Goal: Task Accomplishment & Management: Use online tool/utility

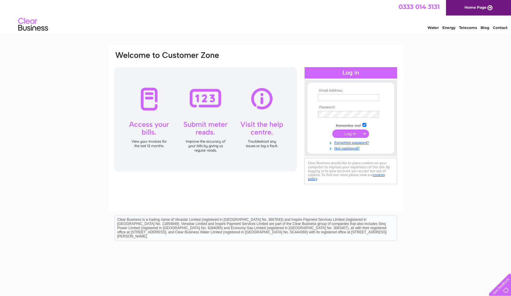
type input "stevebayne@msn.com"
click at [145, 81] on input "submit" at bounding box center [351, 134] width 37 height 8
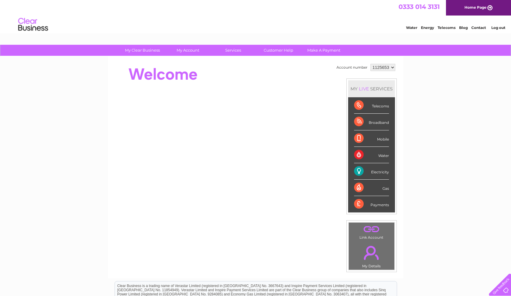
click at [392, 67] on select "1125653 1125654 1139384" at bounding box center [383, 67] width 25 height 7
click at [371, 64] on select "1125653 1125654 1139384" at bounding box center [383, 67] width 25 height 7
click at [373, 176] on div "Electricity" at bounding box center [371, 171] width 35 height 16
click at [360, 171] on div "Electricity" at bounding box center [371, 171] width 35 height 16
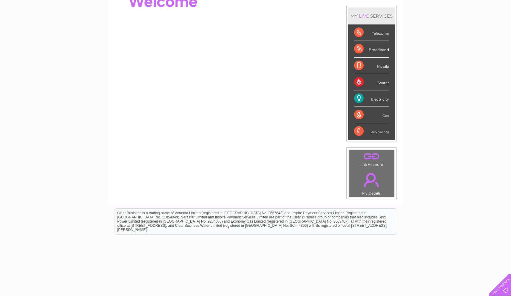
scroll to position [50, 0]
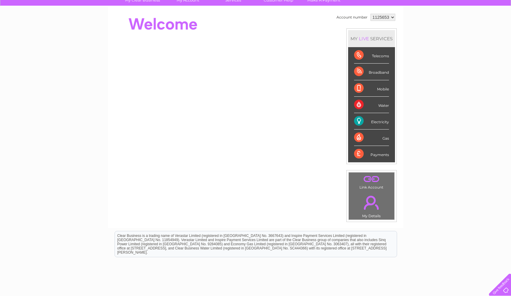
click at [359, 123] on div "Electricity" at bounding box center [371, 121] width 35 height 16
click at [375, 123] on div "Electricity" at bounding box center [371, 121] width 35 height 16
click at [420, 121] on div "My Clear Business Login Details My Details My Preferences Link Account My Accou…" at bounding box center [255, 163] width 511 height 336
click at [381, 122] on div "Electricity" at bounding box center [371, 121] width 35 height 16
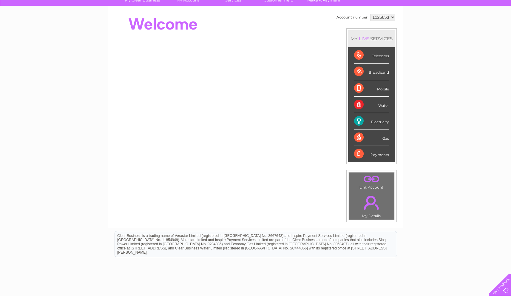
click at [381, 122] on div "Electricity" at bounding box center [371, 121] width 35 height 16
click at [408, 129] on div "My Clear Business Login Details My Details My Preferences Link Account My Accou…" at bounding box center [255, 163] width 511 height 336
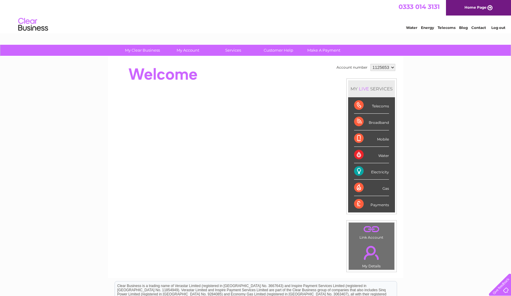
click at [361, 171] on div "Electricity" at bounding box center [371, 171] width 35 height 16
click at [361, 156] on div "Water" at bounding box center [371, 155] width 35 height 16
click at [428, 27] on link "Energy" at bounding box center [427, 27] width 13 height 4
click at [246, 252] on div "Account number 1125653 1125654 1139384 MY LIVE SERVICES Telecoms Broadband Mobi…" at bounding box center [256, 167] width 296 height 222
click at [359, 173] on div "Electricity" at bounding box center [371, 171] width 35 height 16
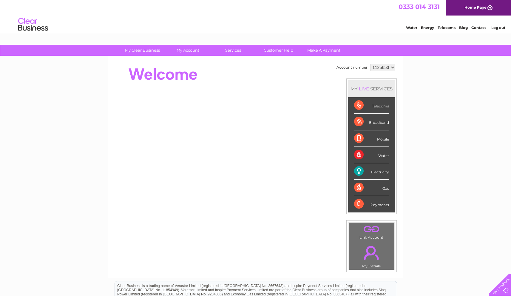
click at [359, 173] on div "Electricity" at bounding box center [371, 171] width 35 height 16
click at [379, 173] on div "Electricity" at bounding box center [371, 171] width 35 height 16
click at [391, 70] on select "1125653 1125654 1139384" at bounding box center [383, 67] width 25 height 7
select select "1125654"
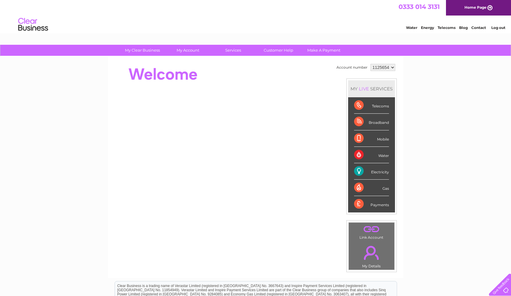
click at [371, 64] on select "1125653 1125654 1139384" at bounding box center [383, 67] width 25 height 7
click at [480, 176] on div "My Clear Business Login Details My Details My Preferences Link Account My Accou…" at bounding box center [255, 213] width 511 height 336
click at [359, 171] on div "Electricity" at bounding box center [371, 171] width 35 height 16
click at [392, 66] on select "1125653 1125654 1139384" at bounding box center [383, 67] width 25 height 7
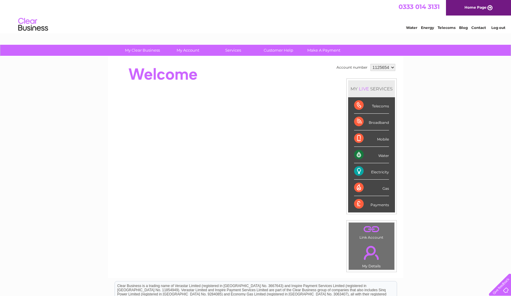
select select "1139384"
click at [371, 64] on select "1125653 1125654 1139384" at bounding box center [383, 67] width 25 height 7
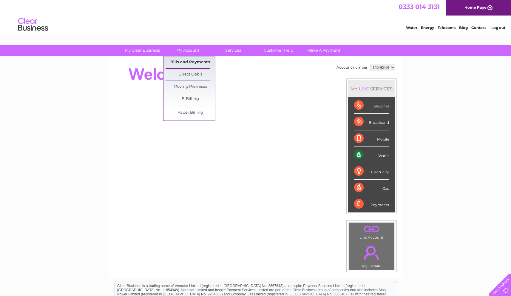
click at [204, 60] on link "Bills and Payments" at bounding box center [190, 62] width 49 height 12
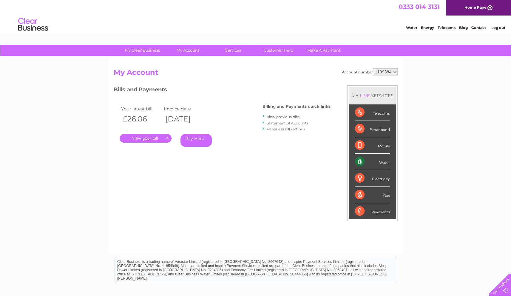
click at [394, 72] on select "1125653 1125654 1139384" at bounding box center [385, 71] width 25 height 7
click at [394, 71] on select "1125653 1125654 1139384" at bounding box center [385, 71] width 25 height 7
select select "1125653"
click at [373, 68] on select "1125653 1125654 1139384" at bounding box center [385, 71] width 25 height 7
click at [147, 138] on link "." at bounding box center [146, 138] width 52 height 9
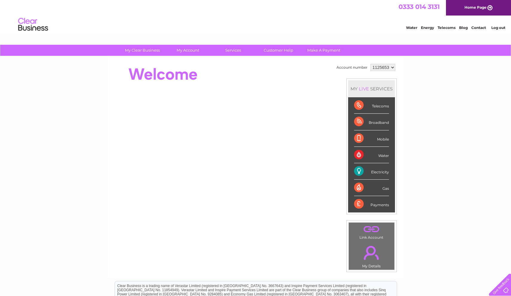
click at [392, 66] on select "1125653 1125654 1139384" at bounding box center [383, 67] width 25 height 7
click at [371, 64] on select "1125653 1125654 1139384" at bounding box center [383, 67] width 25 height 7
click at [274, 256] on div "Account number 1125653 1125654 1139384 MY LIVE SERVICES Telecoms Broadband Mobi…" at bounding box center [256, 167] width 296 height 222
click at [372, 173] on div "Electricity" at bounding box center [371, 171] width 35 height 16
click at [360, 170] on div "Electricity" at bounding box center [371, 171] width 35 height 16
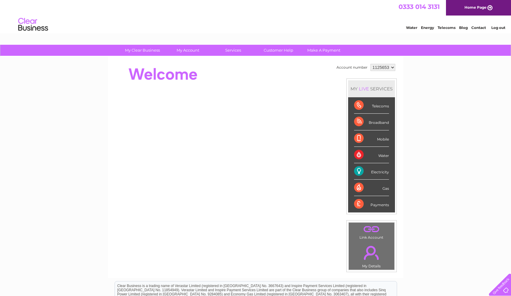
click at [359, 170] on div "Electricity" at bounding box center [371, 171] width 35 height 16
click at [500, 28] on link "Log out" at bounding box center [499, 27] width 14 height 4
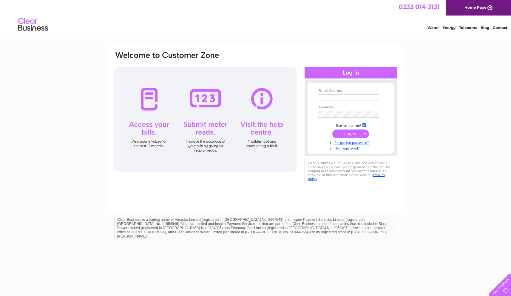
type input "stevebayne@msn.com"
click at [204, 99] on div at bounding box center [205, 119] width 183 height 104
click at [349, 133] on input "submit" at bounding box center [351, 134] width 37 height 8
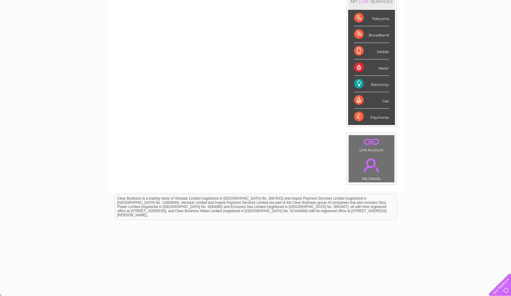
scroll to position [10, 0]
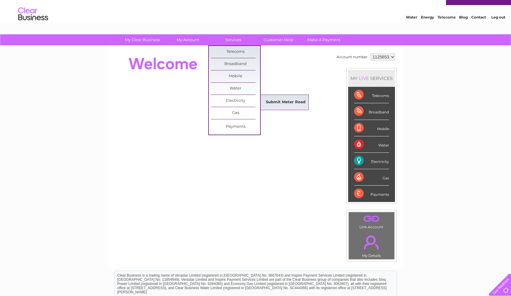
click at [290, 101] on link "Submit Meter Read" at bounding box center [285, 102] width 49 height 12
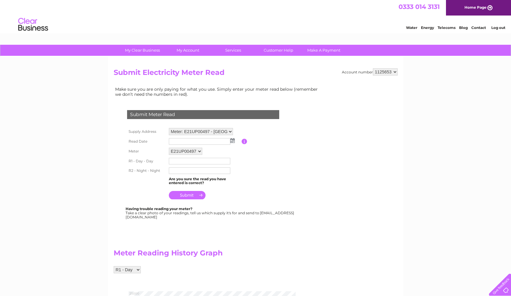
click at [394, 71] on select "1125653 1125654 1139384" at bounding box center [385, 71] width 25 height 7
select select "1125654"
click at [373, 68] on select "1125653 1125654 1139384" at bounding box center [385, 71] width 25 height 7
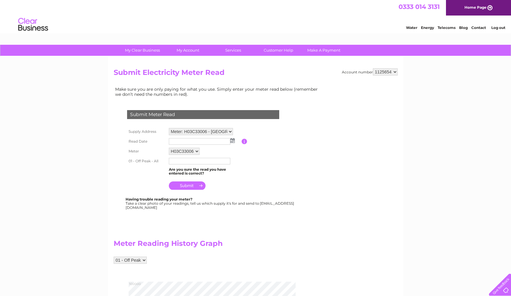
click at [232, 141] on img at bounding box center [232, 140] width 4 height 5
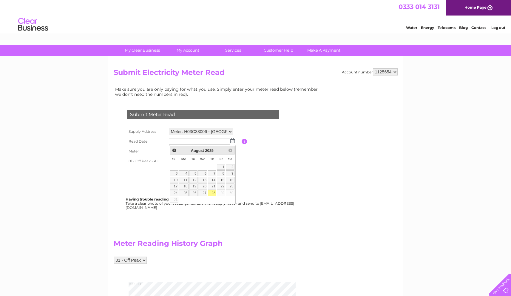
click at [214, 193] on link "28" at bounding box center [212, 193] width 8 height 6
type input "2025/08/28"
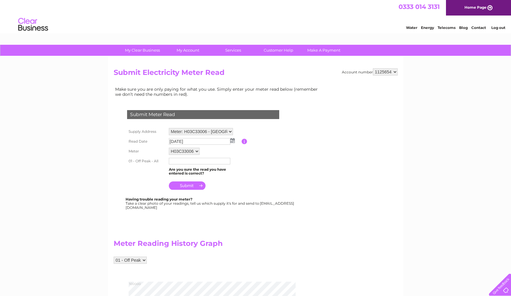
click at [197, 151] on select "H03C33006" at bounding box center [184, 151] width 31 height 7
click at [169, 148] on select "H03C33006" at bounding box center [184, 152] width 31 height 8
click at [179, 161] on input "text" at bounding box center [200, 161] width 62 height 7
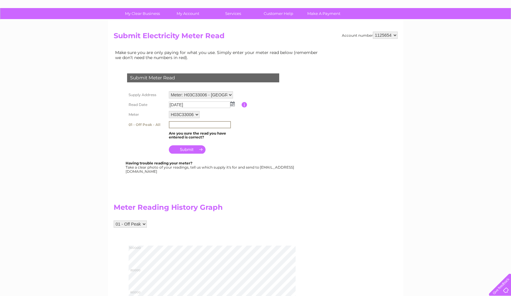
scroll to position [36, 0]
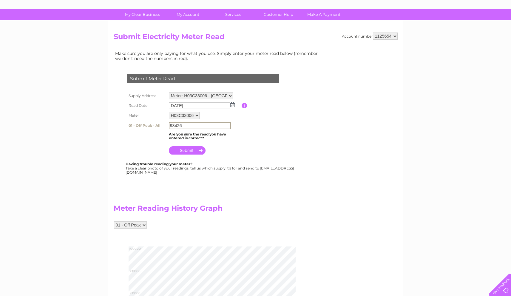
type input "93426"
click at [182, 148] on input "submit" at bounding box center [187, 150] width 37 height 8
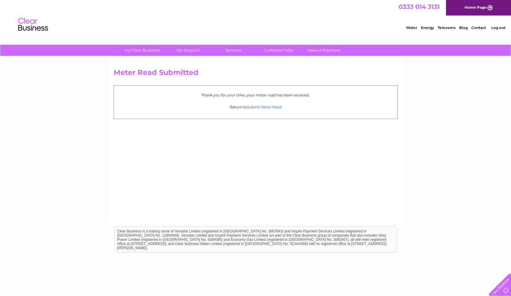
click at [261, 107] on link "Submit Meter Read" at bounding box center [264, 107] width 35 height 4
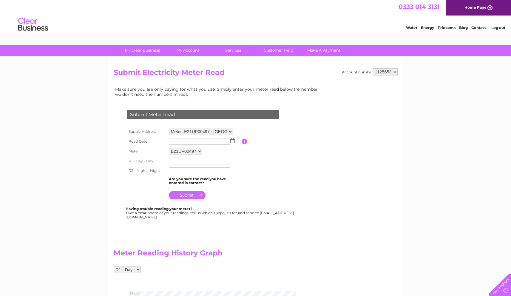
click at [232, 130] on select "Meter: E21UP00497 - [GEOGRAPHIC_DATA], [GEOGRAPHIC_DATA], [GEOGRAPHIC_DATA], KA…" at bounding box center [201, 131] width 64 height 7
click at [396, 71] on select "1125653 1125654 1139384" at bounding box center [385, 71] width 25 height 7
select select "1125654"
click at [373, 68] on select "1125653 1125654 1139384" at bounding box center [385, 71] width 25 height 7
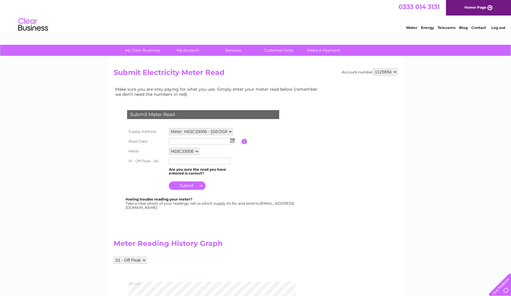
click at [231, 141] on img at bounding box center [232, 140] width 4 height 5
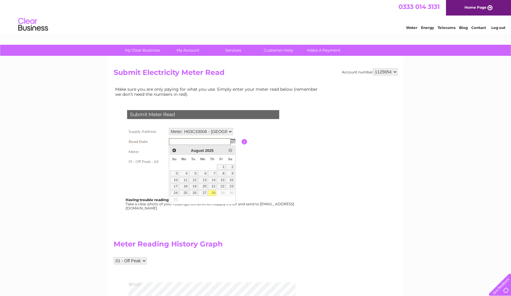
click at [215, 194] on link "28" at bounding box center [212, 193] width 8 height 6
type input "2025/08/28"
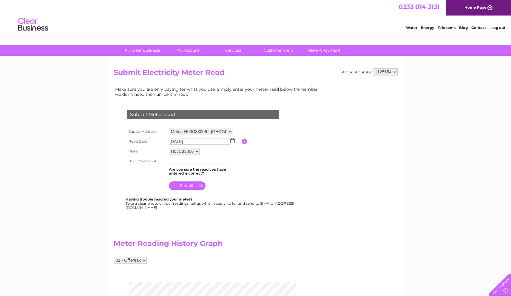
click at [196, 151] on select "H03C33006" at bounding box center [184, 151] width 31 height 7
click at [197, 151] on select "H03C33006" at bounding box center [184, 152] width 31 height 8
click at [169, 148] on select "H03C33006" at bounding box center [184, 152] width 31 height 8
click at [229, 151] on td "H03C33006" at bounding box center [204, 151] width 74 height 11
click at [230, 131] on select "Meter: H03C33006 - The Willows, 24 Alma Park, Brodick, Isle Of Arran, KA27 8AT …" at bounding box center [201, 131] width 64 height 7
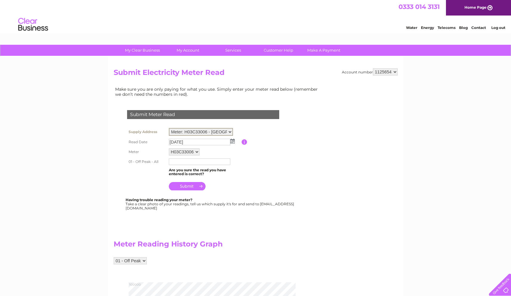
select select "133476"
click at [169, 128] on select "Meter: H03C33006 - The Willows, 24 Alma Park, Brodick, Isle Of Arran, KA27 8AT …" at bounding box center [201, 132] width 64 height 8
click at [231, 141] on img at bounding box center [232, 140] width 4 height 5
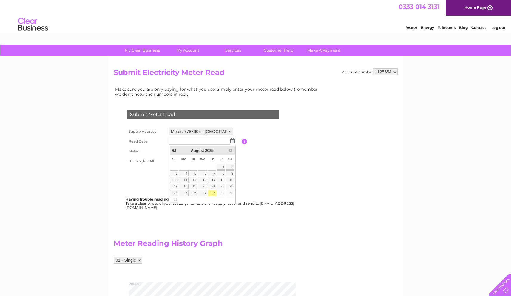
click at [216, 193] on link "28" at bounding box center [212, 193] width 8 height 6
type input "[DATE]"
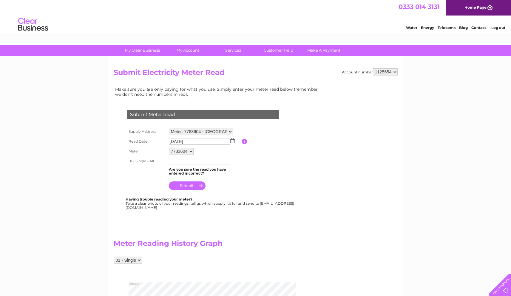
click at [182, 161] on input "text" at bounding box center [200, 161] width 62 height 7
type input "18306"
click at [191, 186] on input "submit" at bounding box center [187, 186] width 37 height 8
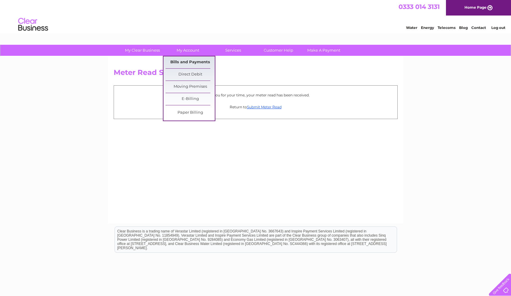
click at [184, 61] on link "Bills and Payments" at bounding box center [190, 62] width 49 height 12
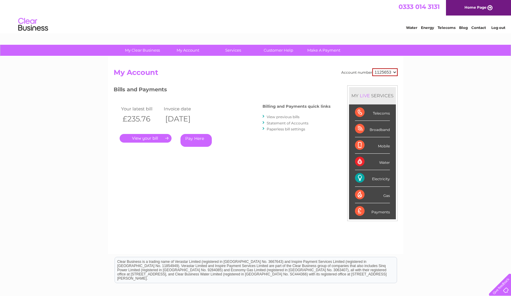
click at [394, 73] on select "1125653 1125654 1139384" at bounding box center [385, 72] width 25 height 8
select select "1125654"
click at [373, 68] on select "1125653 1125654 1139384" at bounding box center [385, 72] width 25 height 8
click at [150, 137] on link "." at bounding box center [146, 138] width 52 height 9
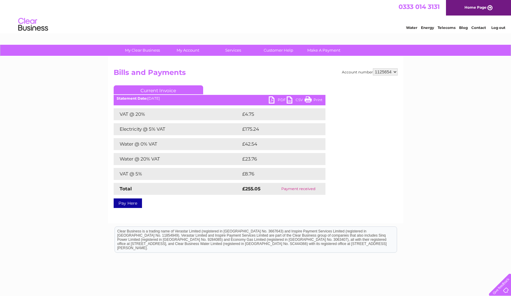
click at [288, 99] on link "CSV" at bounding box center [296, 100] width 18 height 9
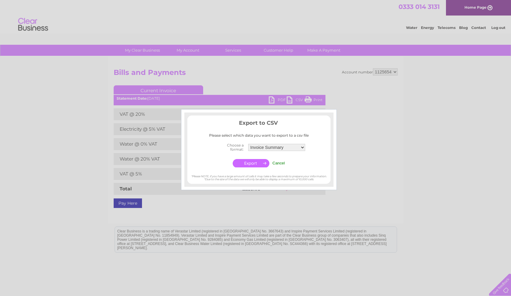
click at [362, 162] on div at bounding box center [255, 148] width 511 height 296
click at [273, 101] on div at bounding box center [255, 148] width 511 height 296
click at [279, 163] on input "Cancel" at bounding box center [279, 163] width 13 height 4
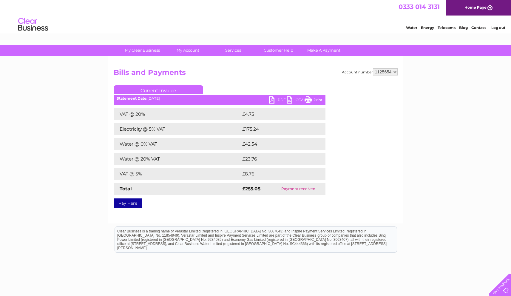
click at [274, 98] on link "PDF" at bounding box center [278, 100] width 18 height 9
